Goal: Find specific page/section: Find specific page/section

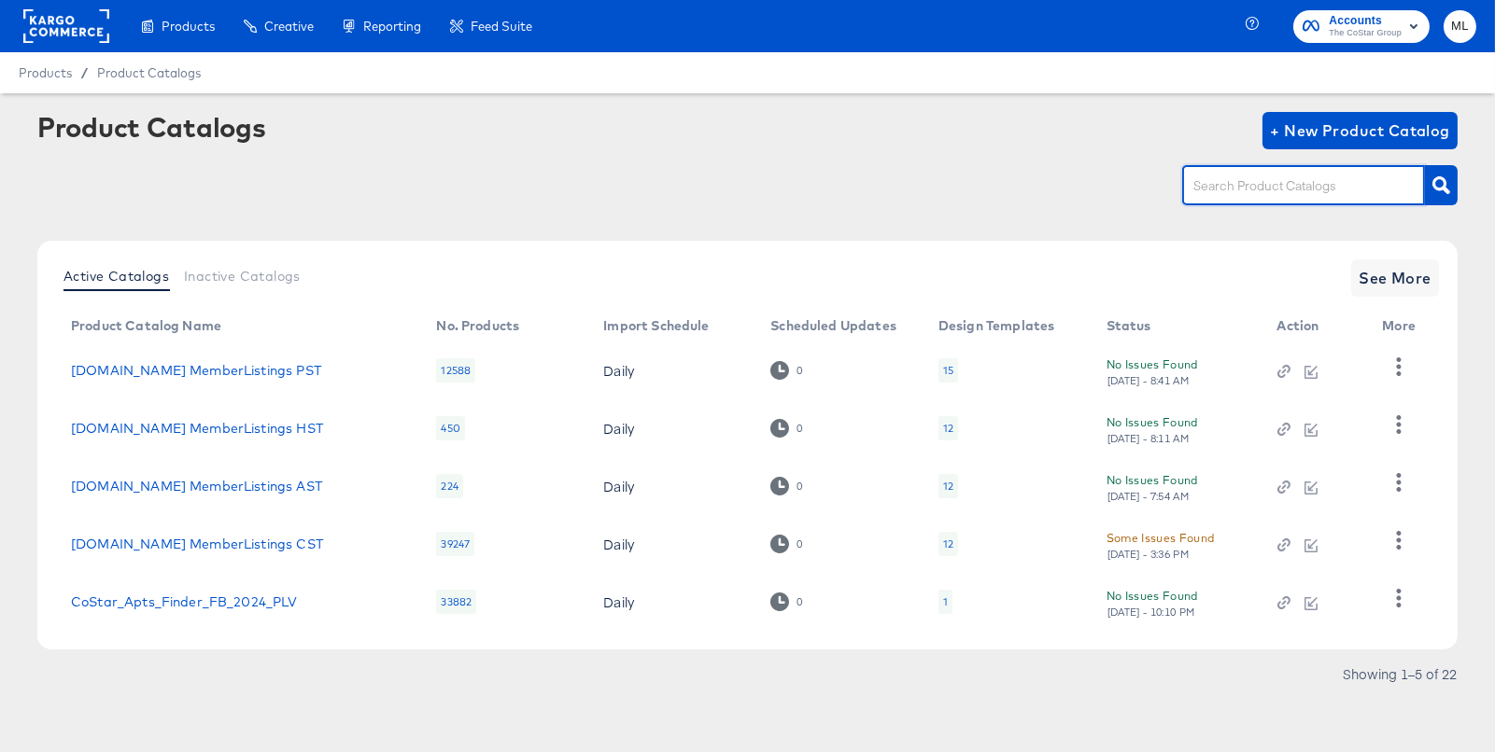
click at [1252, 180] on input "text" at bounding box center [1288, 186] width 199 height 21
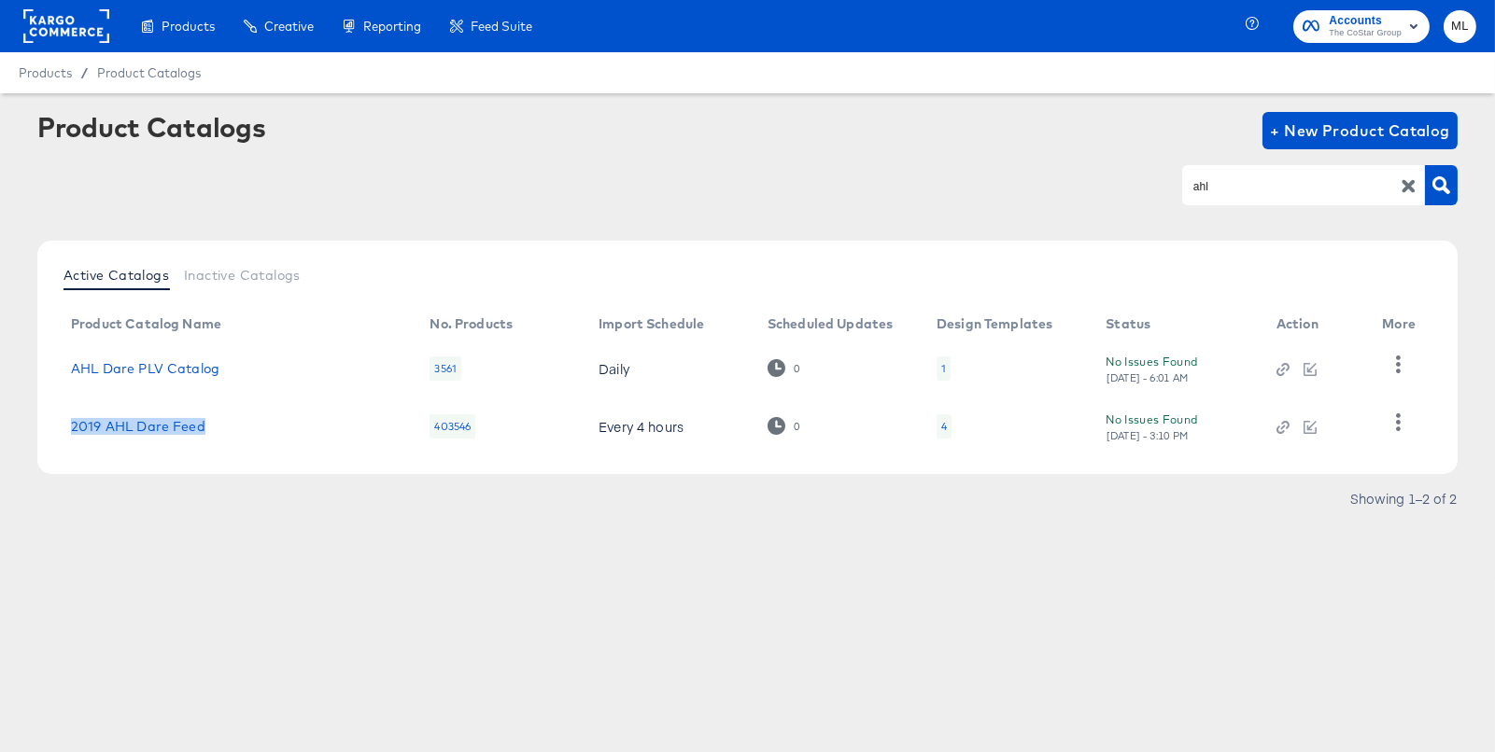
drag, startPoint x: 226, startPoint y: 426, endPoint x: 64, endPoint y: 425, distance: 161.5
click at [64, 425] on td "2019 AHL Dare Feed" at bounding box center [235, 427] width 359 height 58
copy link "2019 AHL Dare Feed"
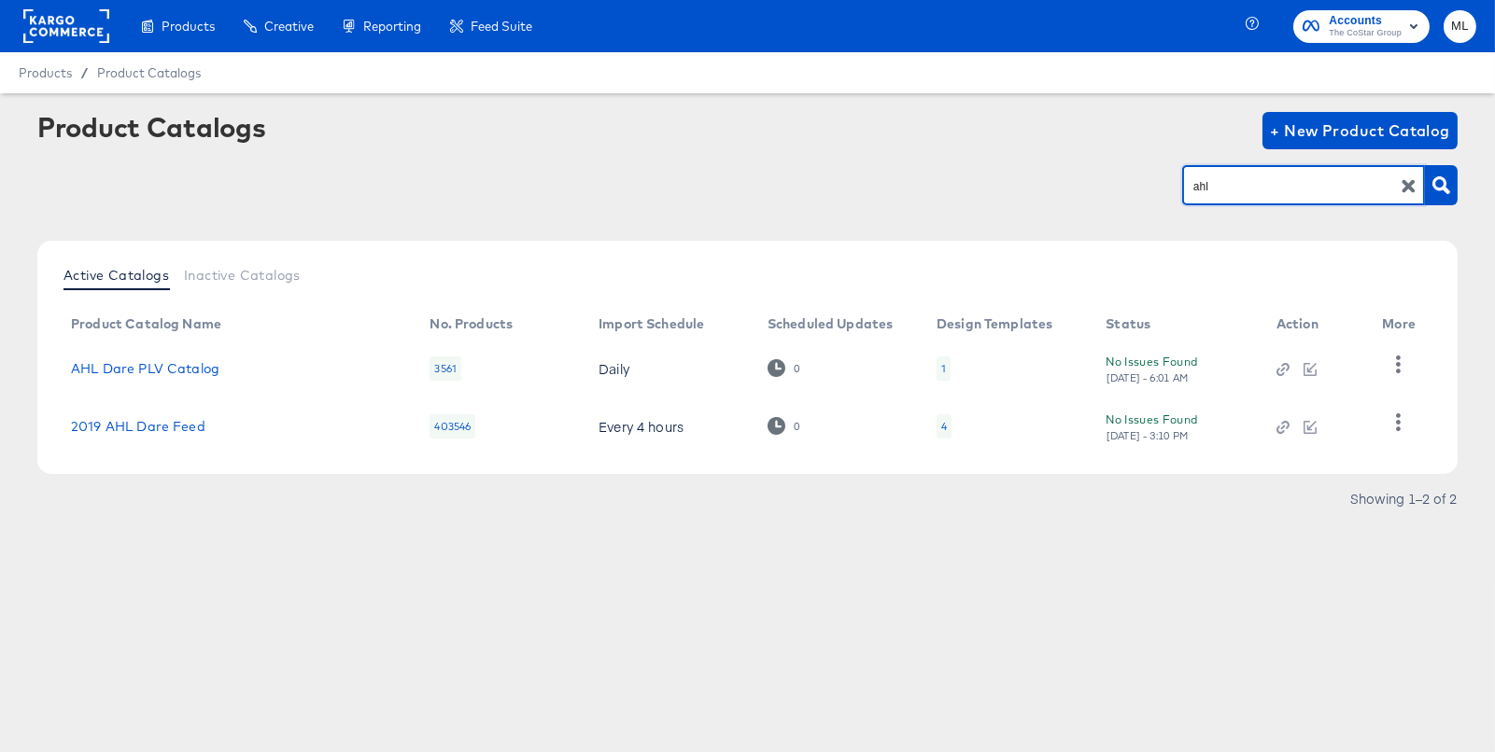
click at [1197, 190] on input "ahl" at bounding box center [1288, 186] width 199 height 21
type input "travel"
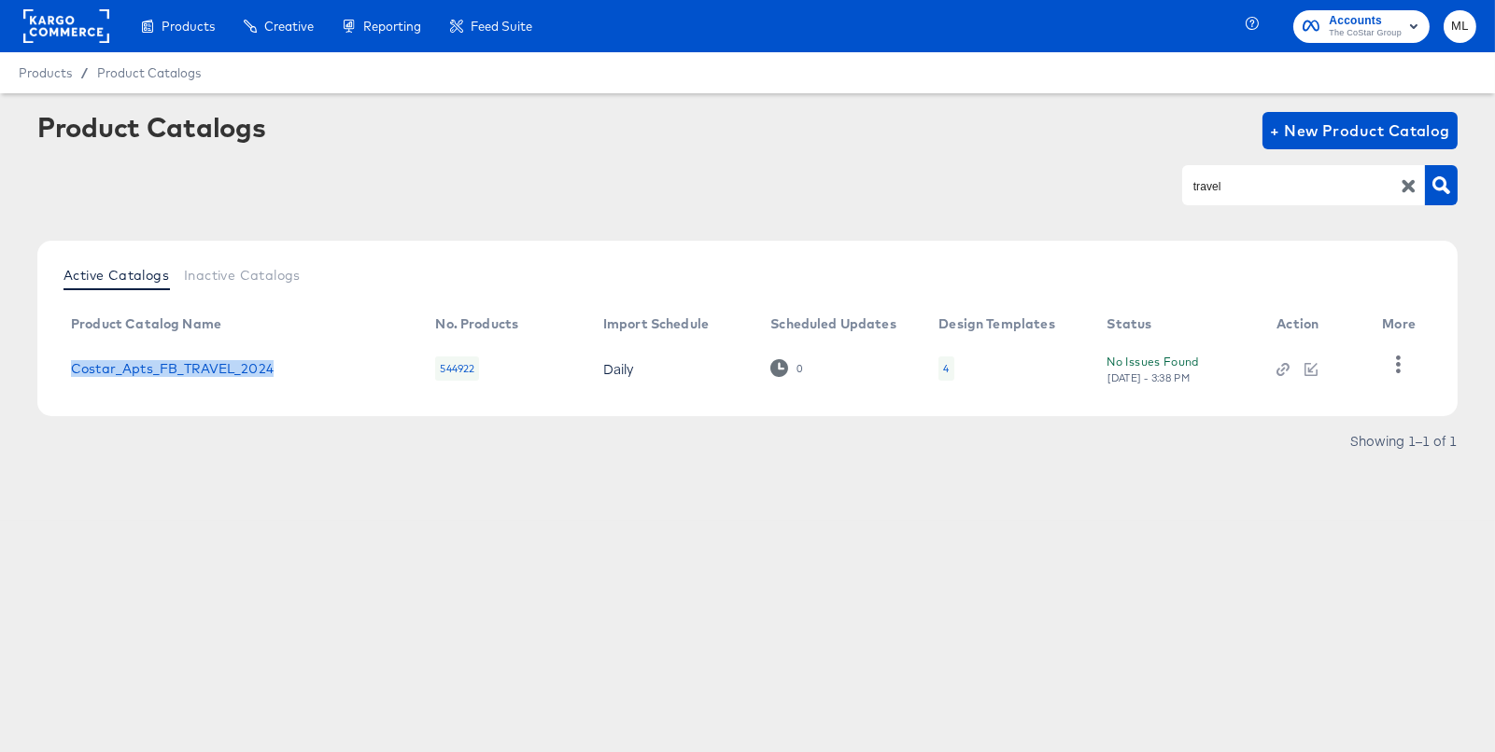
drag, startPoint x: 302, startPoint y: 366, endPoint x: 61, endPoint y: 372, distance: 240.9
click at [61, 372] on td "Costar_Apts_FB_TRAVEL_2024" at bounding box center [238, 369] width 364 height 58
copy link "Costar_Apts_FB_TRAVEL_2024"
